Goal: Transaction & Acquisition: Purchase product/service

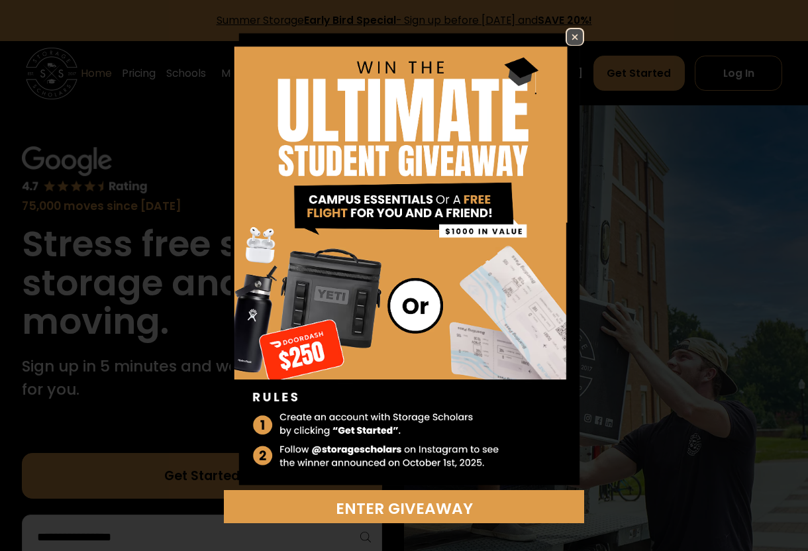
click at [570, 30] on img at bounding box center [575, 37] width 16 height 16
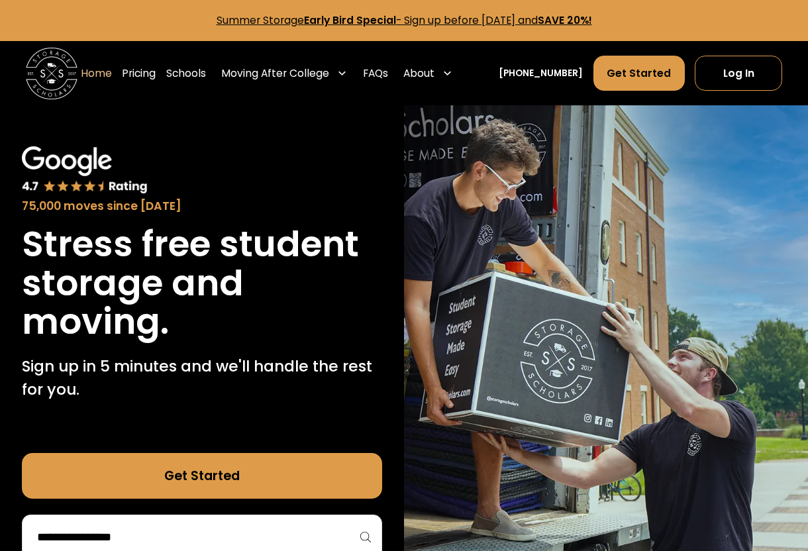
scroll to position [84, 0]
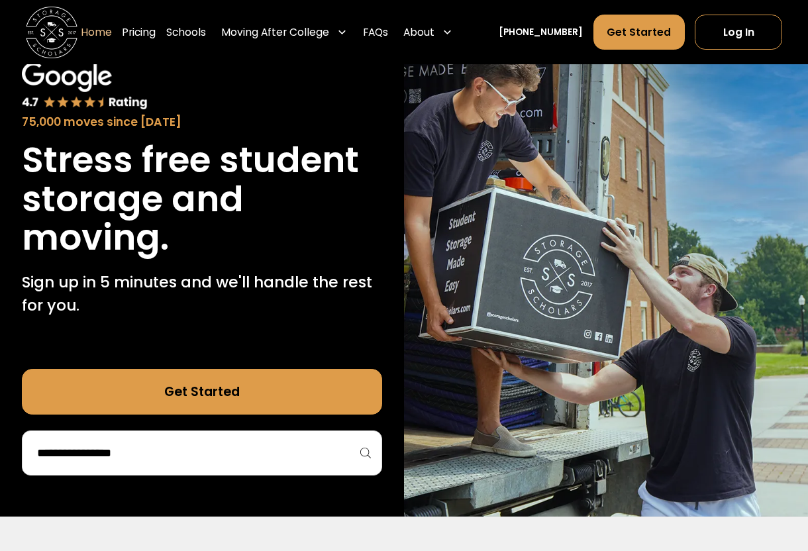
click at [215, 456] on input "search" at bounding box center [202, 453] width 333 height 23
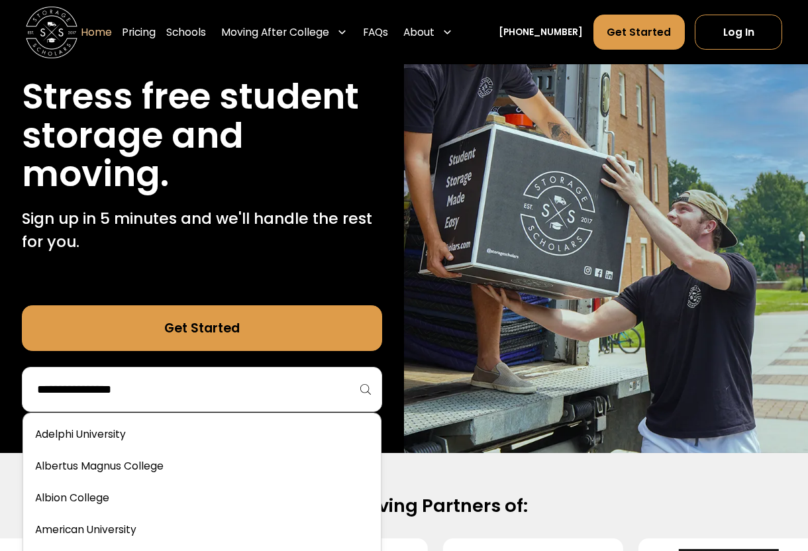
scroll to position [164, 0]
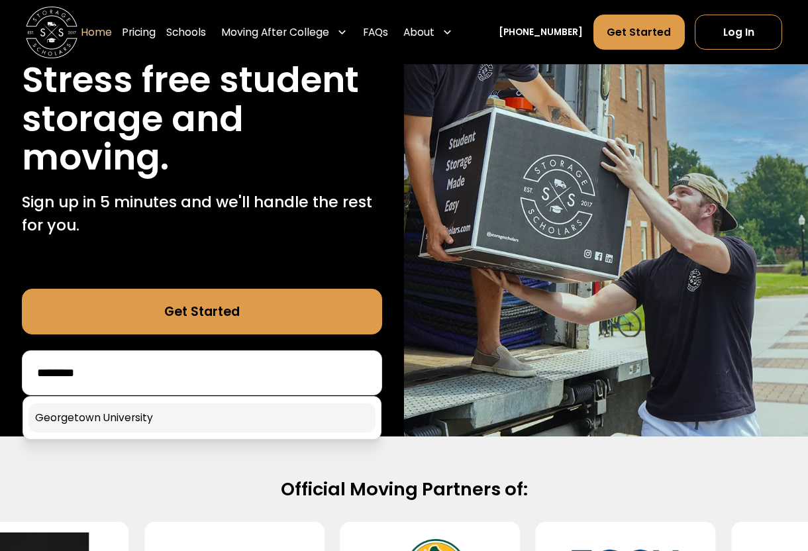
type input "********"
click at [146, 421] on link at bounding box center [201, 417] width 347 height 29
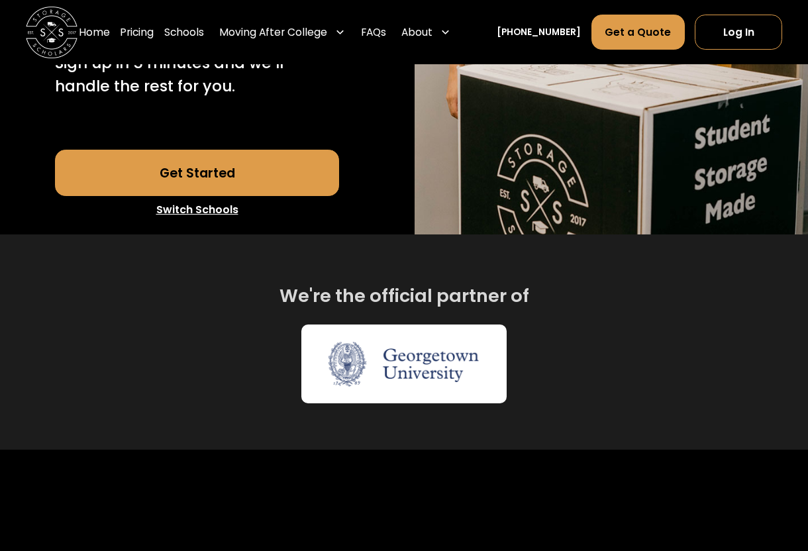
scroll to position [415, 0]
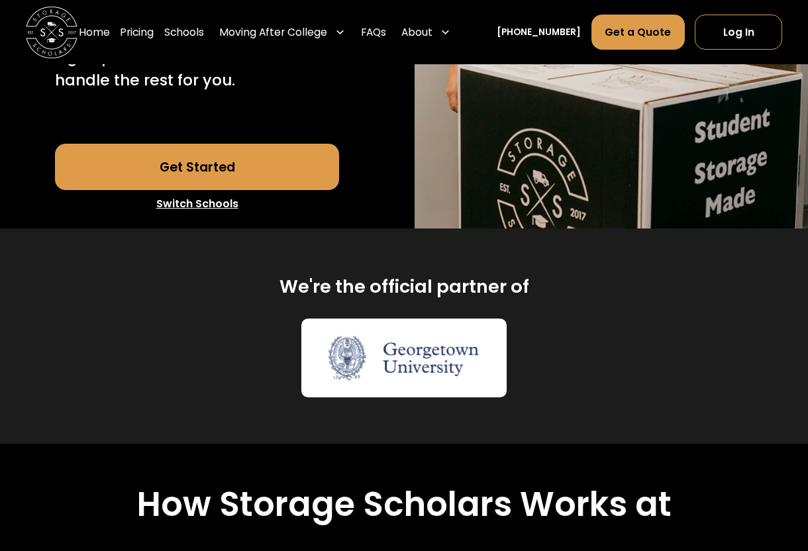
click at [221, 190] on link "Get Started" at bounding box center [197, 167] width 284 height 46
